Goal: Information Seeking & Learning: Learn about a topic

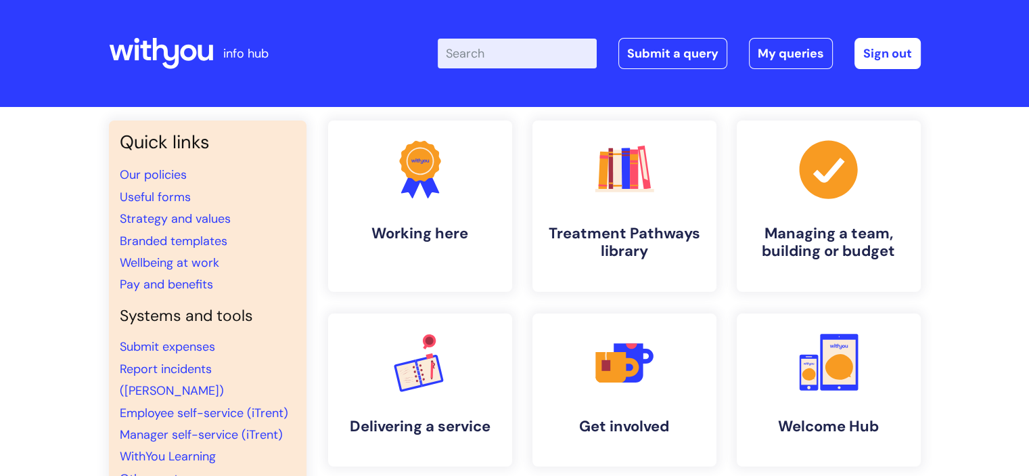
click at [506, 56] on input "Enter your search term here..." at bounding box center [517, 54] width 159 height 30
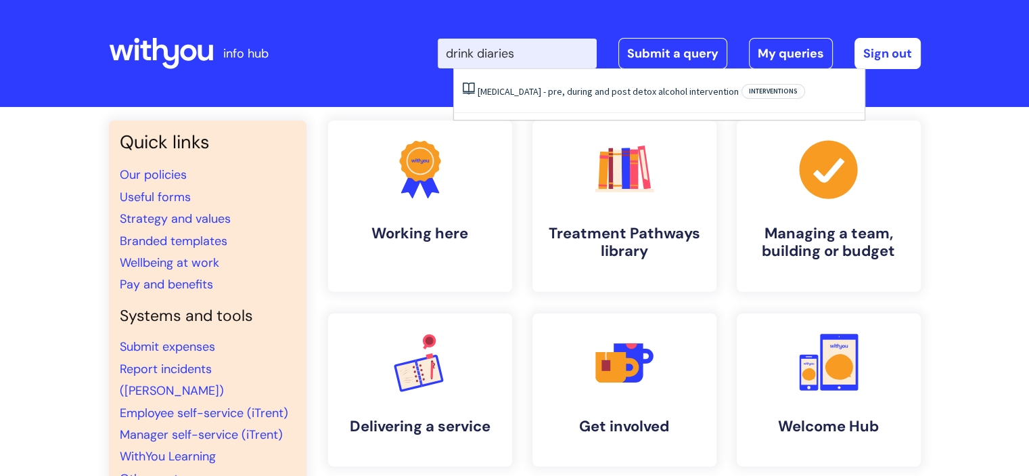
type input "drink diaries"
click button "Search" at bounding box center [0, 0] width 0 height 0
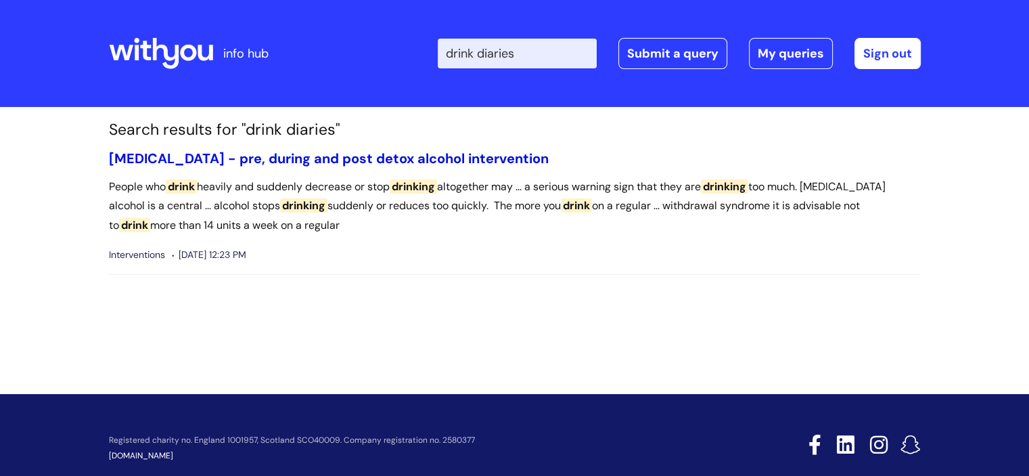
click at [447, 155] on link "[MEDICAL_DATA] - pre, during and post detox alcohol intervention" at bounding box center [329, 159] width 440 height 18
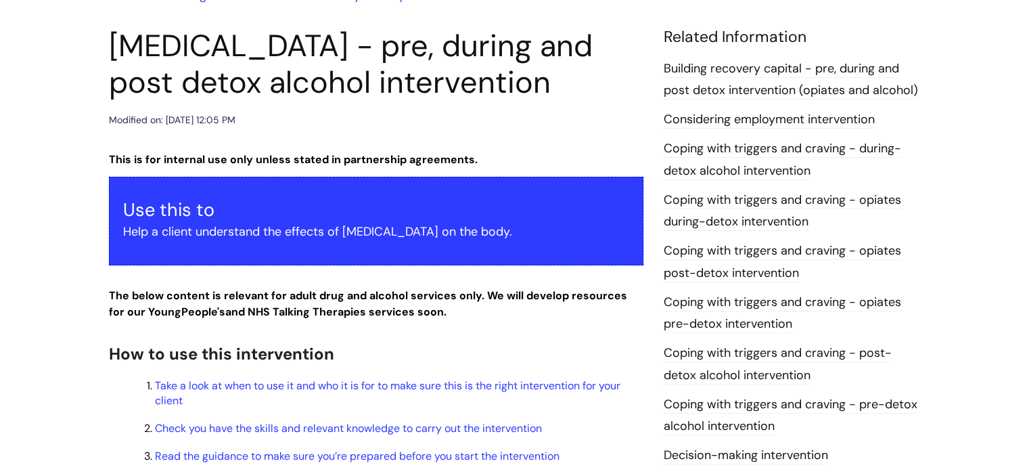
scroll to position [135, 0]
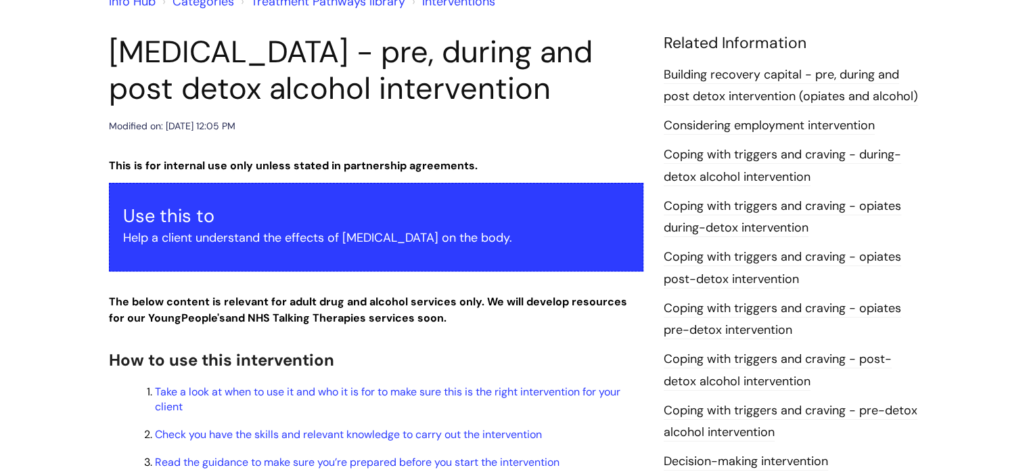
click at [815, 93] on link "Building recovery capital - pre, during and post detox intervention (opiates an…" at bounding box center [791, 85] width 254 height 39
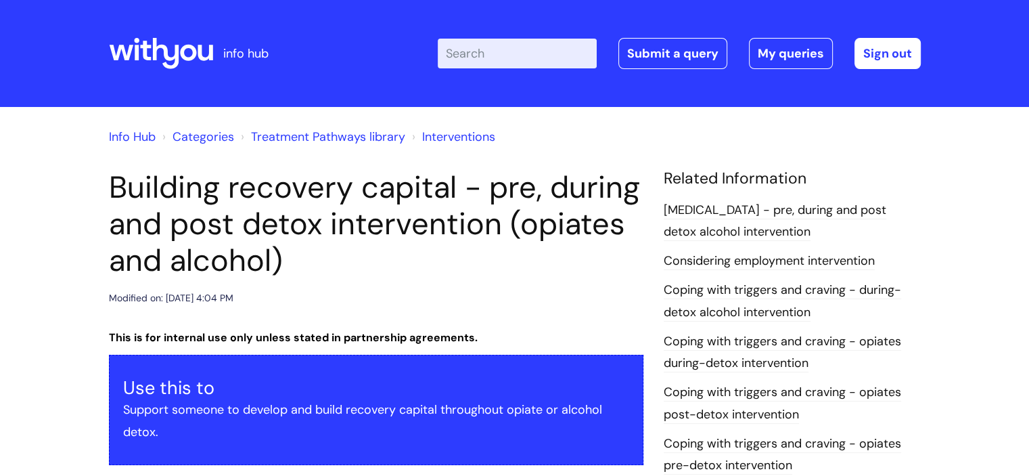
click at [517, 55] on input "Enter your search term here..." at bounding box center [517, 54] width 159 height 30
click at [792, 212] on link "[MEDICAL_DATA] - pre, during and post detox alcohol intervention" at bounding box center [775, 221] width 223 height 39
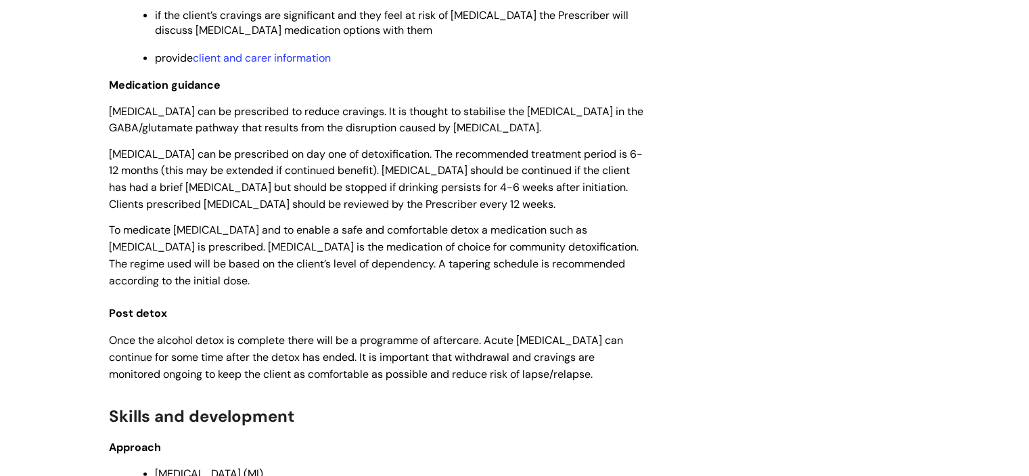
scroll to position [2498, 0]
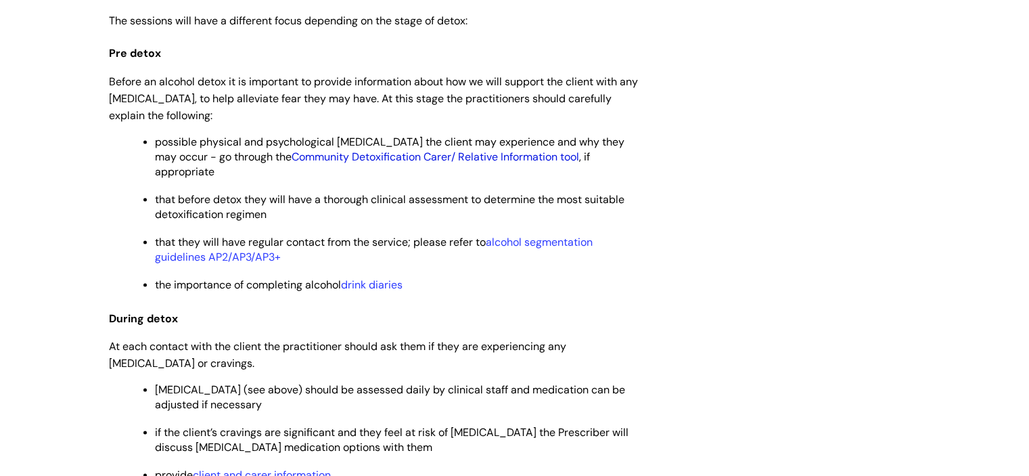
click at [461, 163] on link "Community Detoxification Carer/ Relative Information tool" at bounding box center [436, 156] width 288 height 14
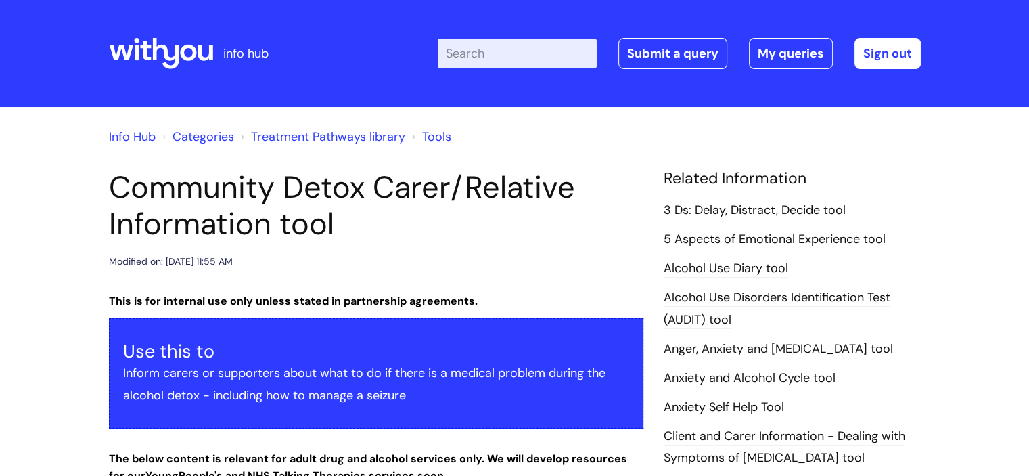
scroll to position [416, 0]
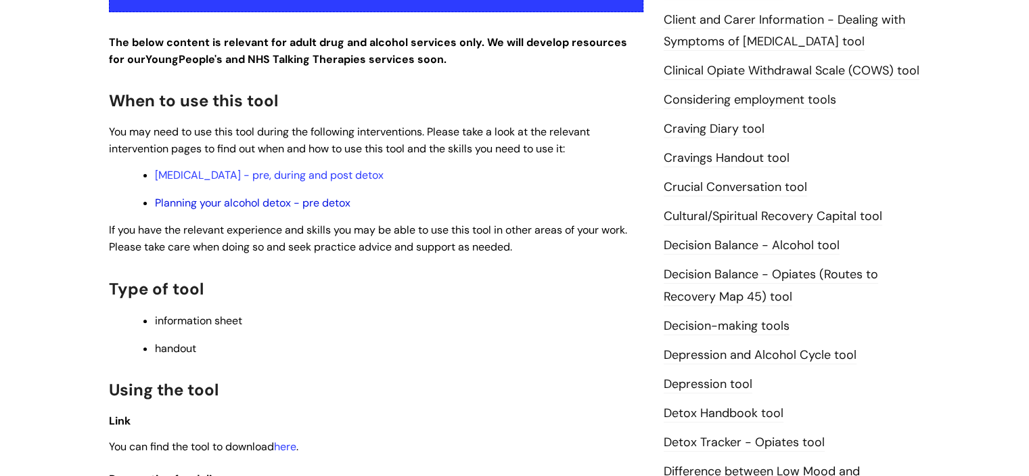
click at [275, 205] on link "Planning your alcohol detox - pre detox" at bounding box center [253, 203] width 196 height 14
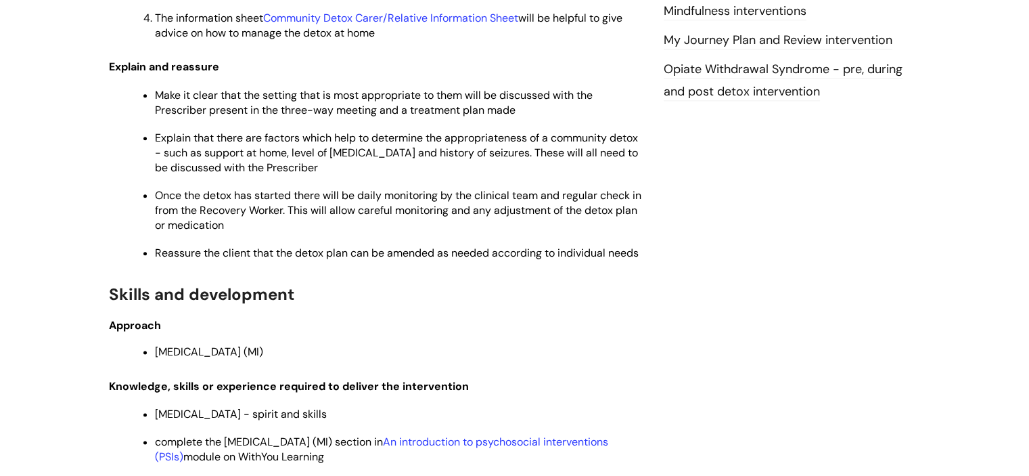
scroll to position [2082, 0]
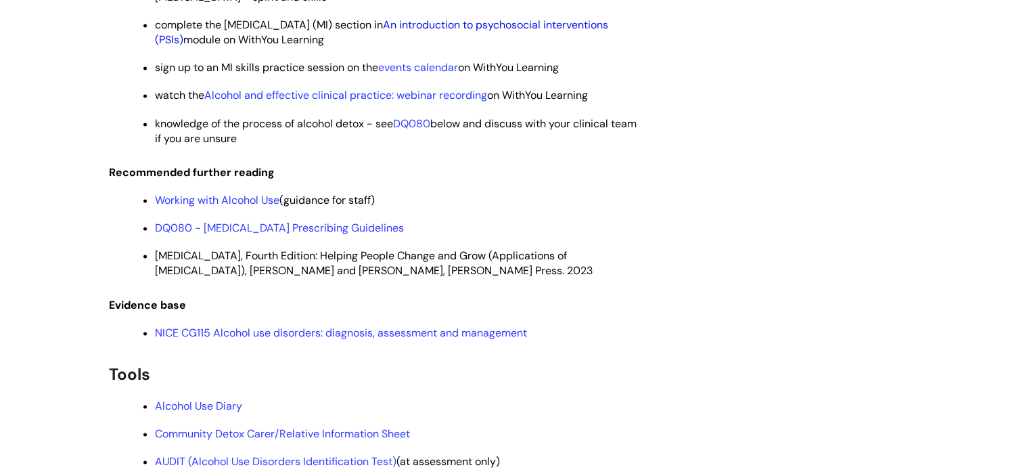
click at [506, 33] on link "An introduction to psychosocial interventions (PSIs)" at bounding box center [381, 32] width 453 height 29
